Goal: Information Seeking & Learning: Understand process/instructions

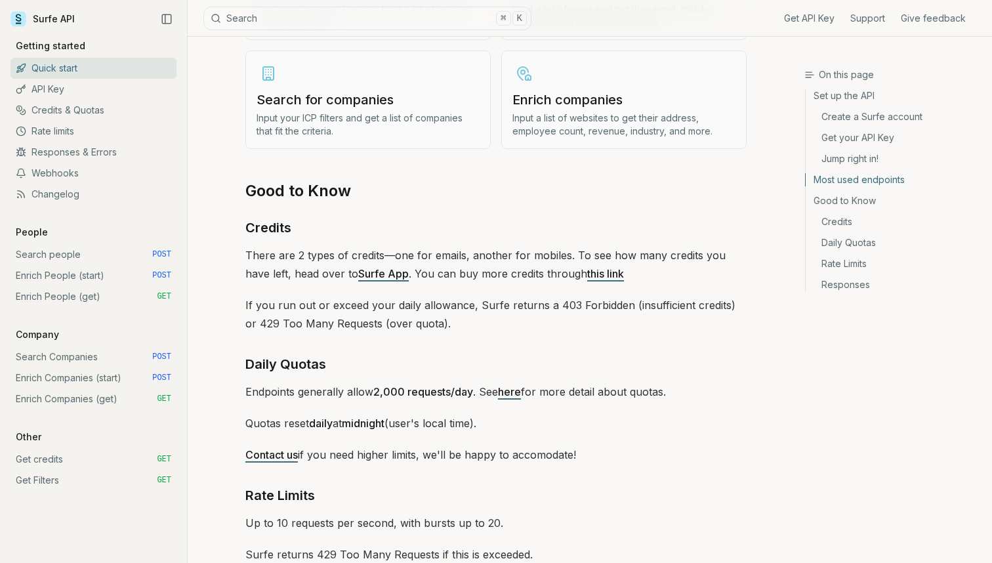
scroll to position [1716, 0]
click at [591, 266] on link "this link" at bounding box center [605, 272] width 37 height 13
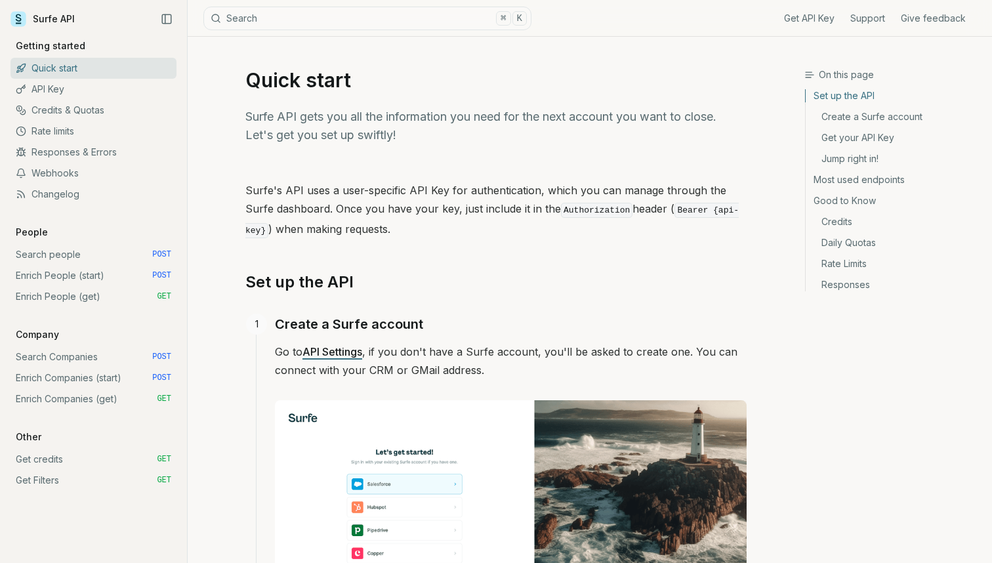
scroll to position [0, 0]
click at [64, 87] on link "API Key" at bounding box center [94, 89] width 166 height 21
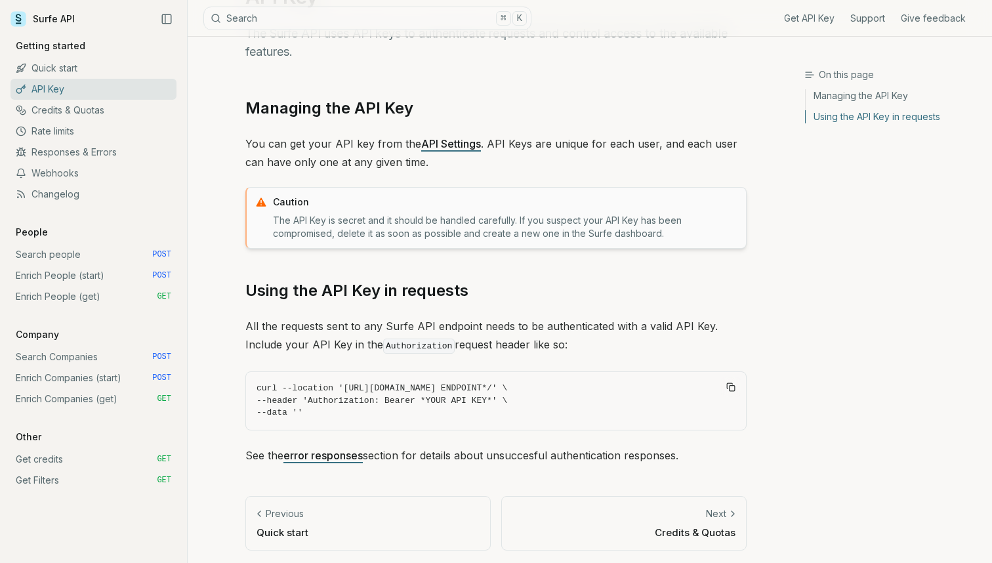
scroll to position [83, 0]
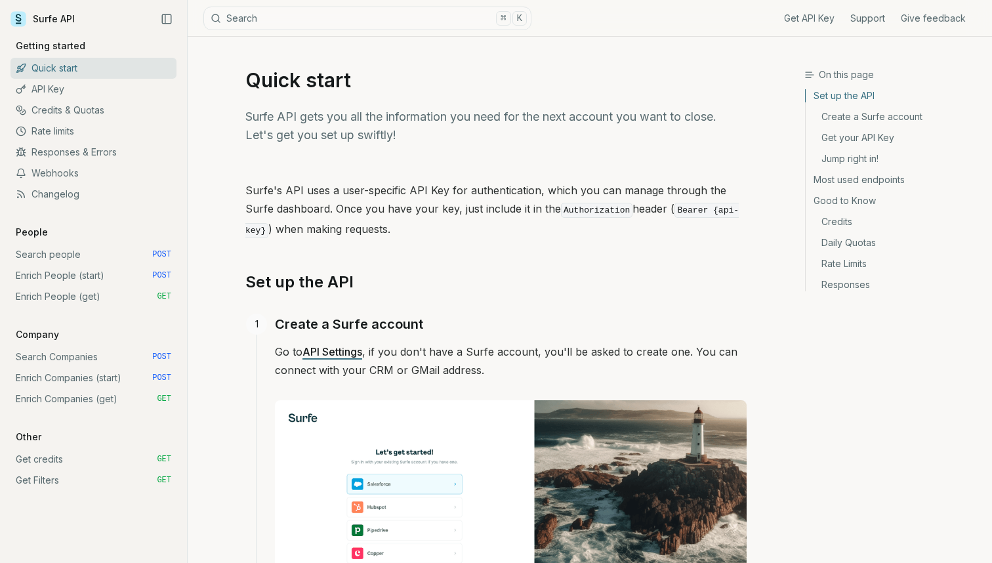
click at [87, 261] on link "Search people POST" at bounding box center [94, 254] width 166 height 21
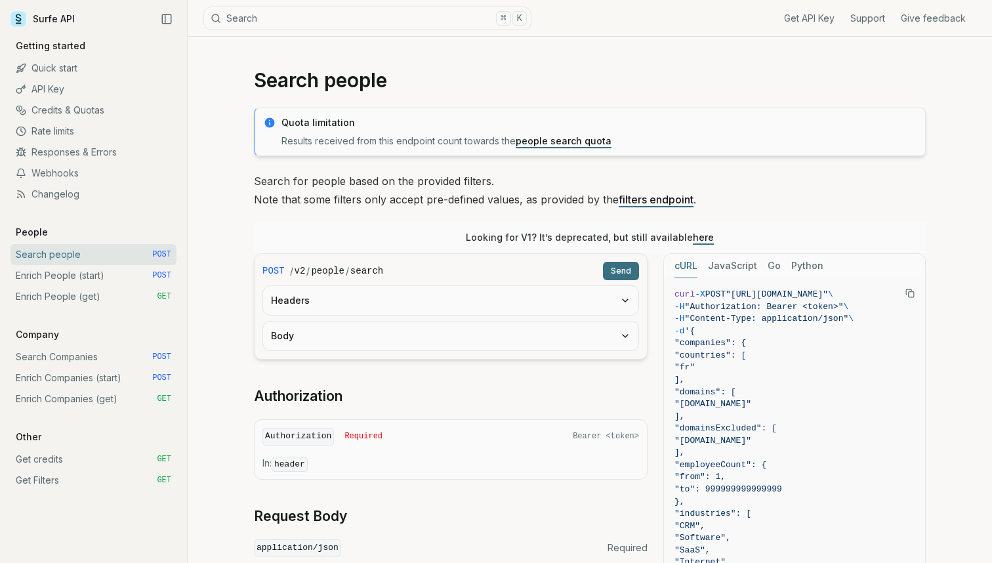
scroll to position [-1, 0]
click at [61, 30] on div "Get API Key Support Give feedback Getting started Quick start API Key Credits &…" at bounding box center [93, 296] width 187 height 534
click at [64, 20] on link "Surfe API" at bounding box center [43, 19] width 64 height 20
